Goal: Check status: Check status

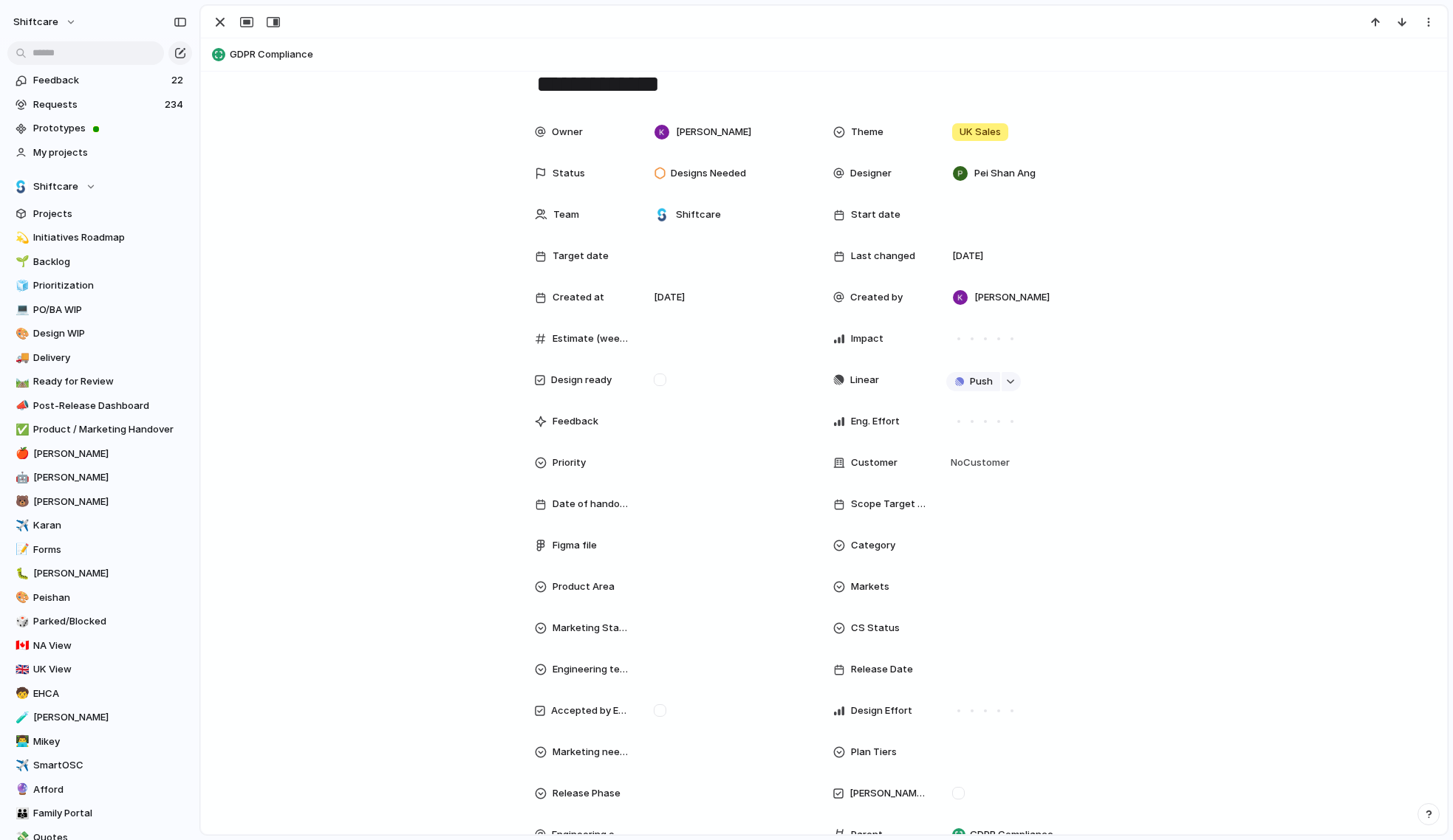
scroll to position [45, 0]
click at [712, 173] on span "Designs Needed" at bounding box center [708, 172] width 75 height 15
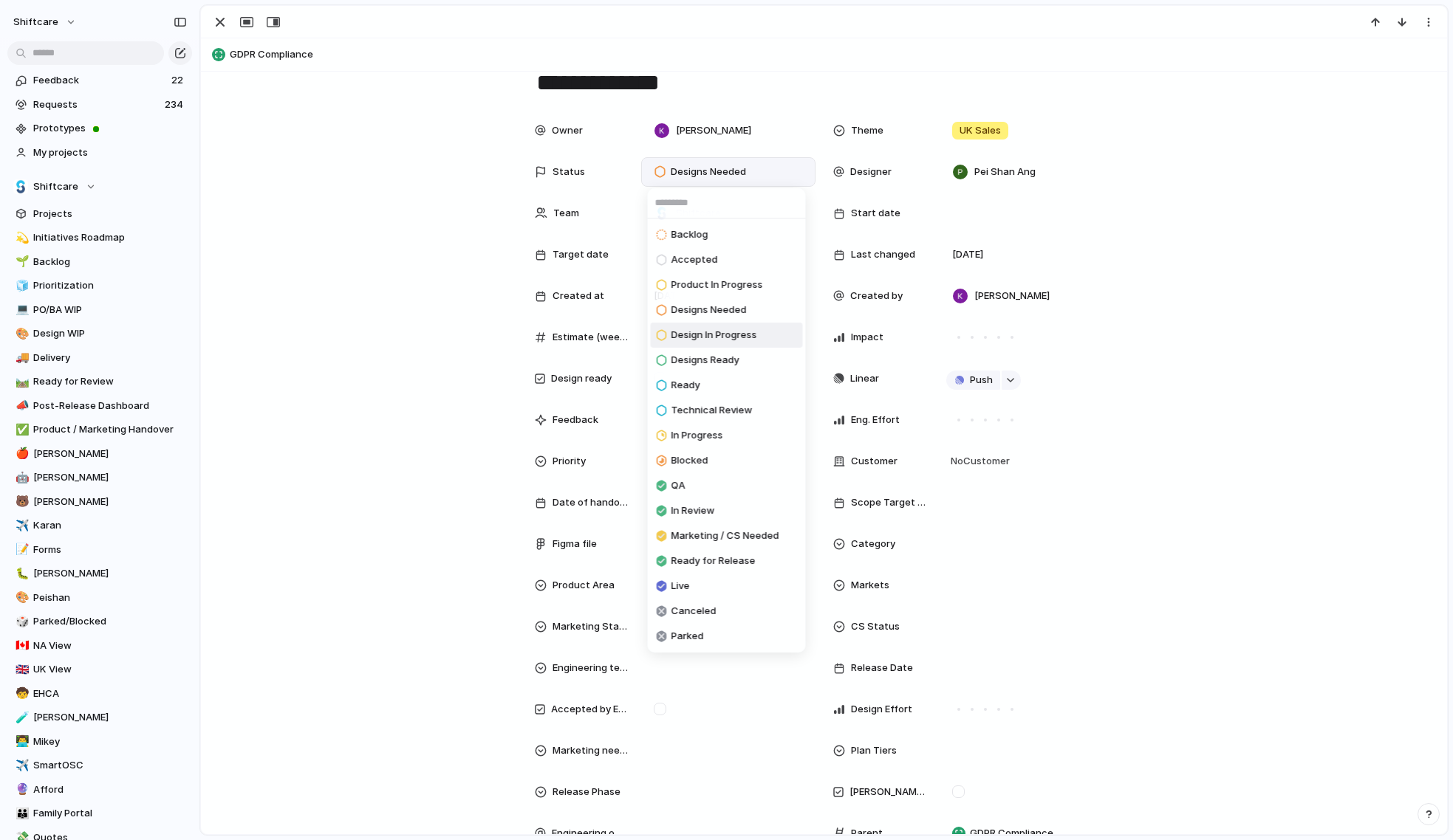
click at [720, 337] on span "Design In Progress" at bounding box center [714, 336] width 86 height 15
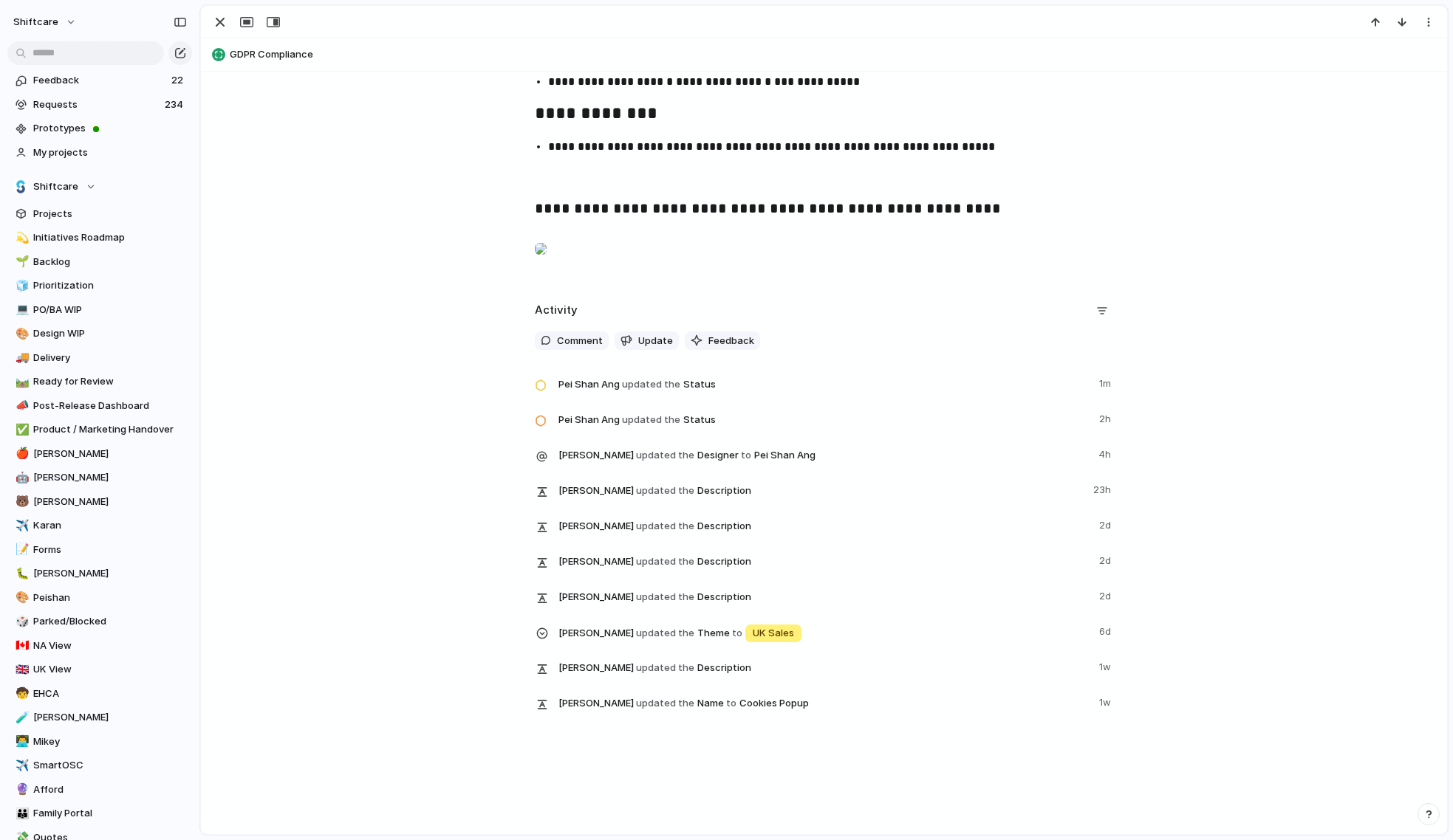
scroll to position [2755, 0]
click at [546, 247] on div at bounding box center [541, 249] width 11 height 29
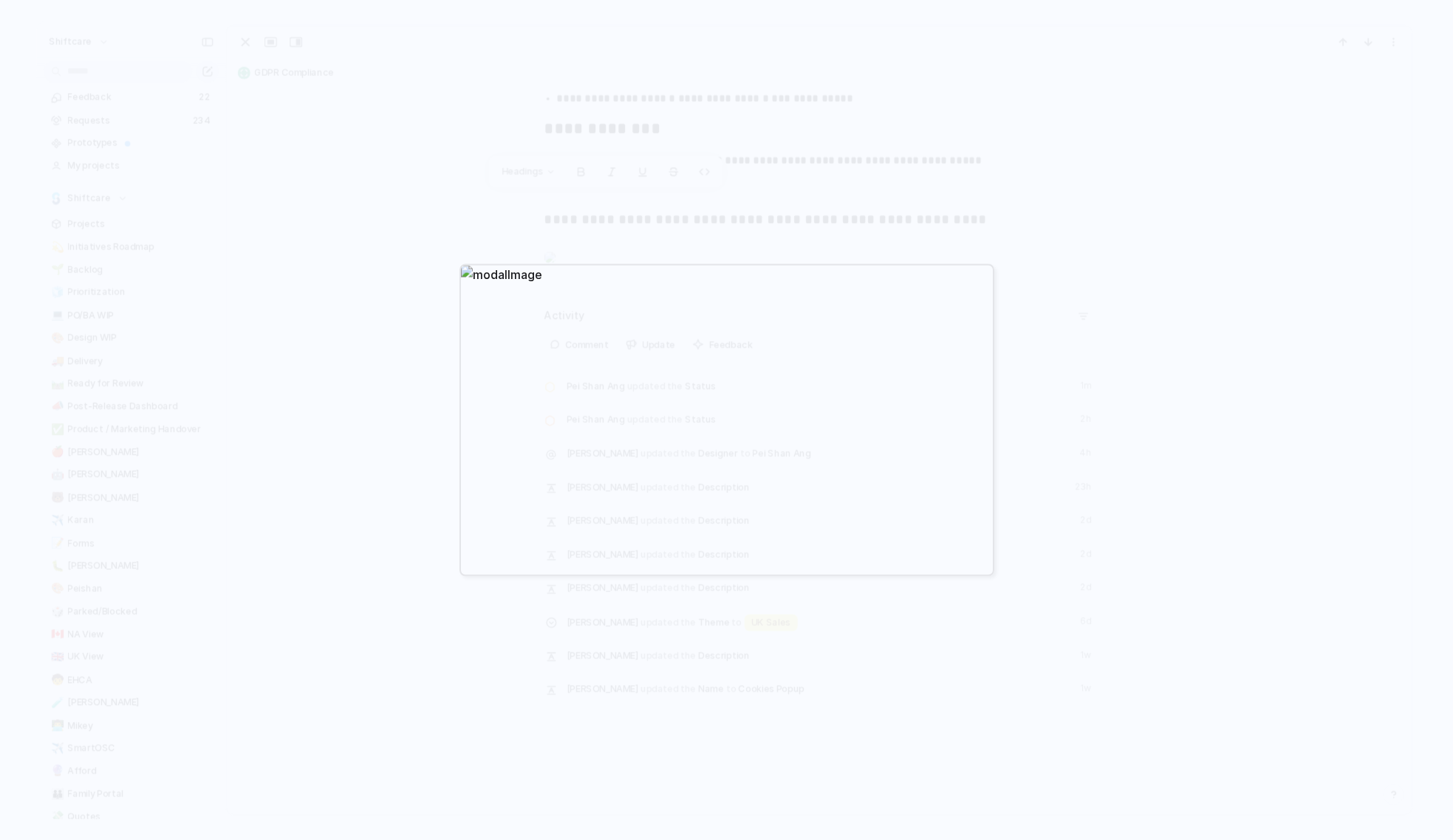
click at [647, 217] on div at bounding box center [726, 420] width 1453 height 840
